Goal: Task Accomplishment & Management: Use online tool/utility

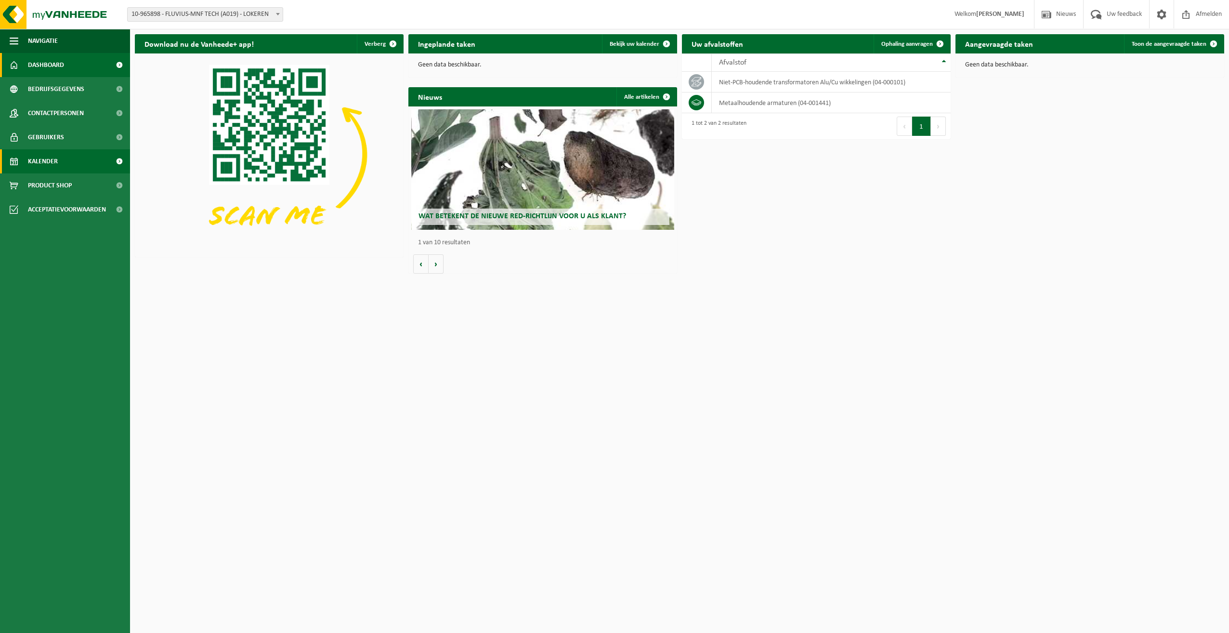
click at [79, 162] on link "Kalender" at bounding box center [65, 161] width 130 height 24
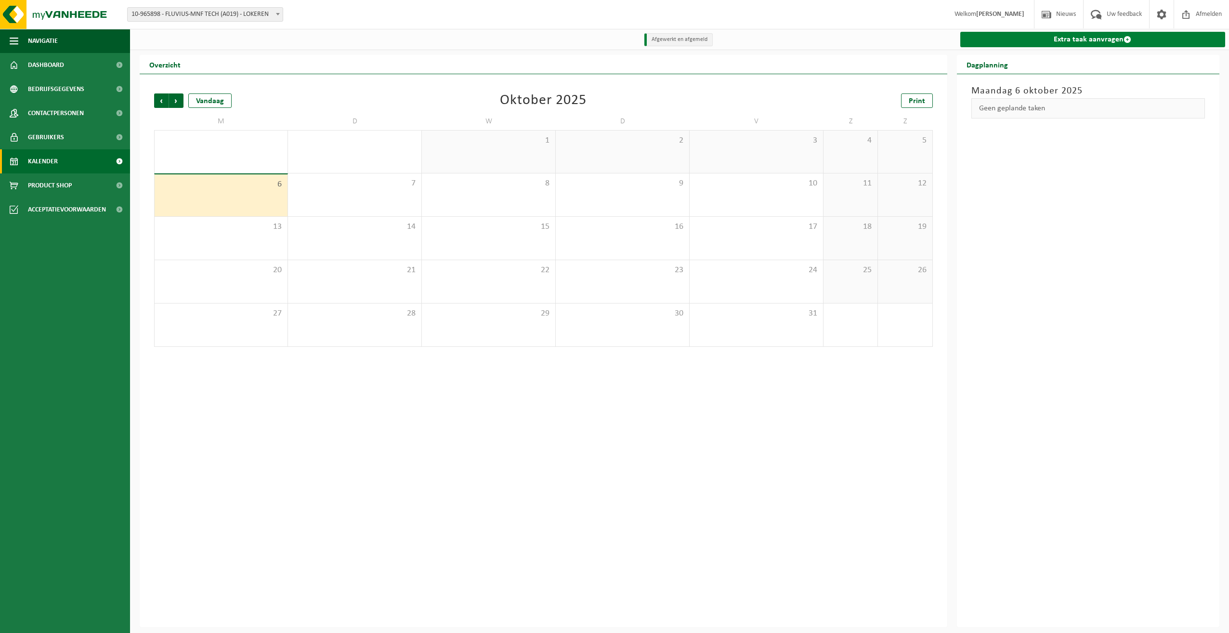
click at [1117, 42] on link "Extra taak aanvragen" at bounding box center [1092, 39] width 265 height 15
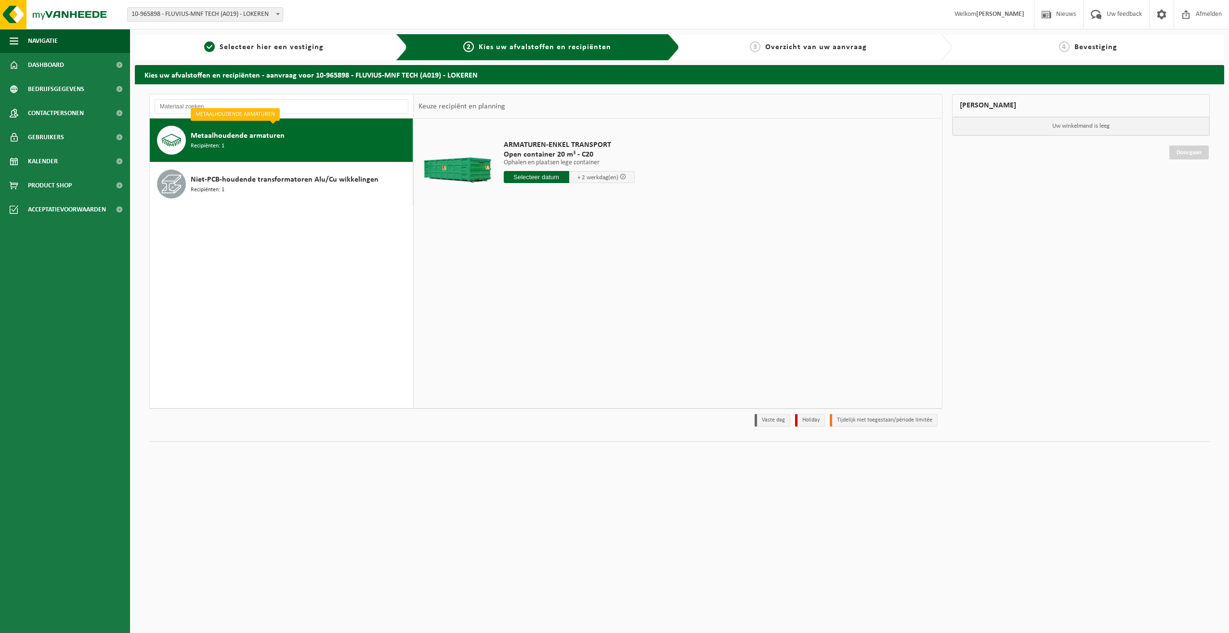
click at [323, 153] on div "Metaalhoudende armaturen Recipiënten: 1" at bounding box center [301, 140] width 220 height 29
click at [534, 179] on input "text" at bounding box center [537, 177] width 66 height 12
click at [530, 245] on div "7" at bounding box center [529, 246] width 17 height 15
type input "Van 2025-10-07"
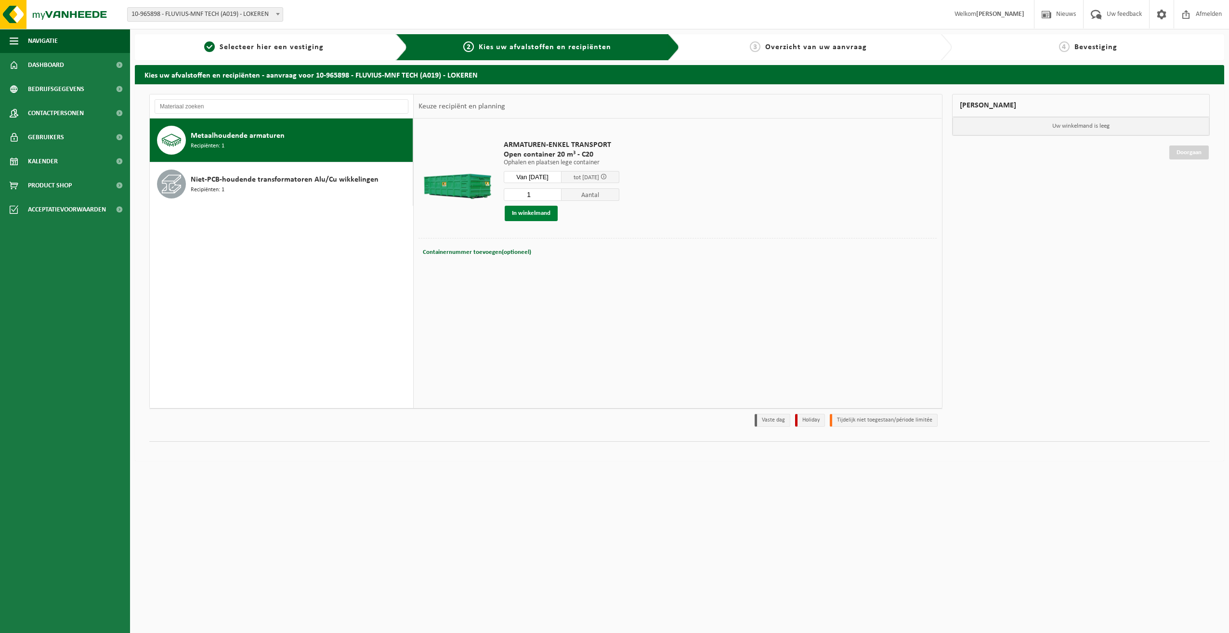
click at [538, 220] on button "In winkelmand" at bounding box center [531, 213] width 53 height 15
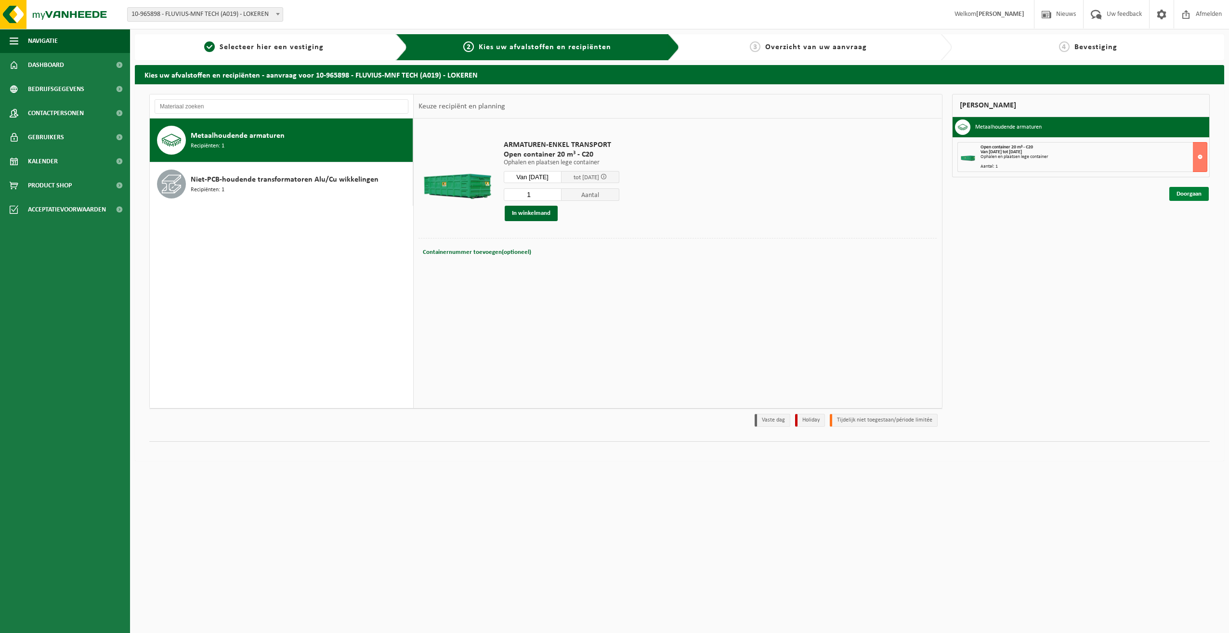
click at [1171, 191] on link "Doorgaan" at bounding box center [1188, 194] width 39 height 14
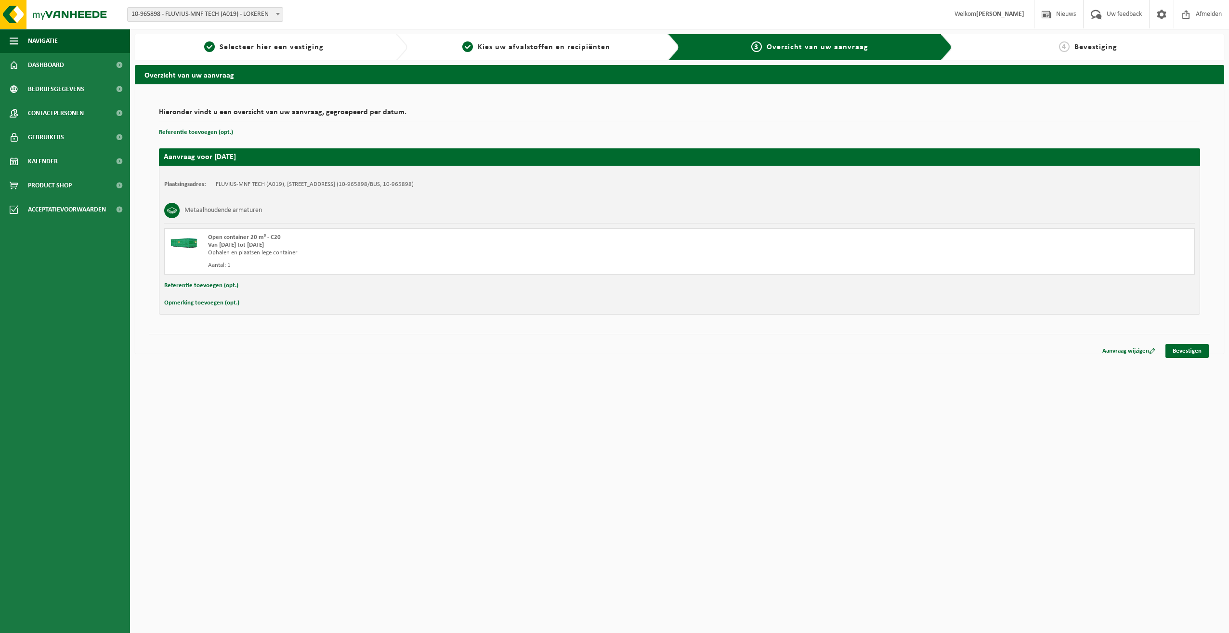
click at [230, 211] on h3 "Metaalhoudende armaturen" at bounding box center [223, 210] width 78 height 15
